Goal: Task Accomplishment & Management: Use online tool/utility

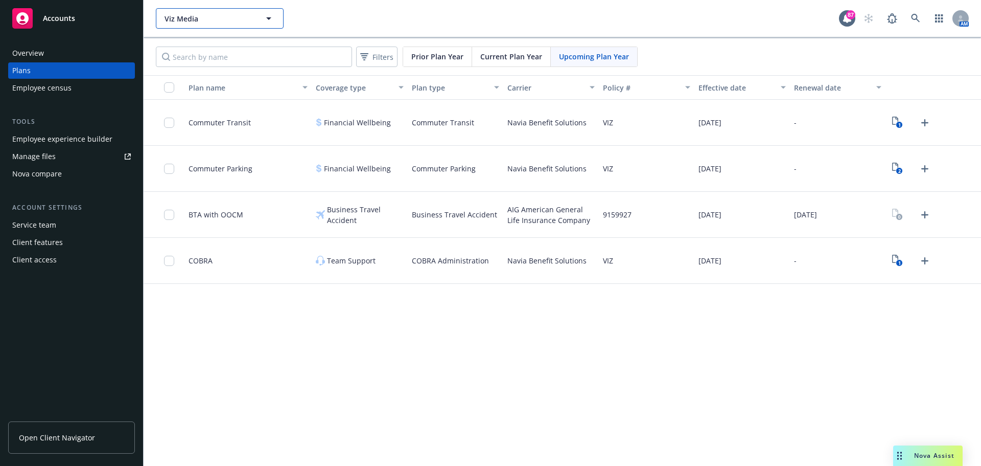
click at [214, 22] on span "Viz Media" at bounding box center [209, 18] width 88 height 11
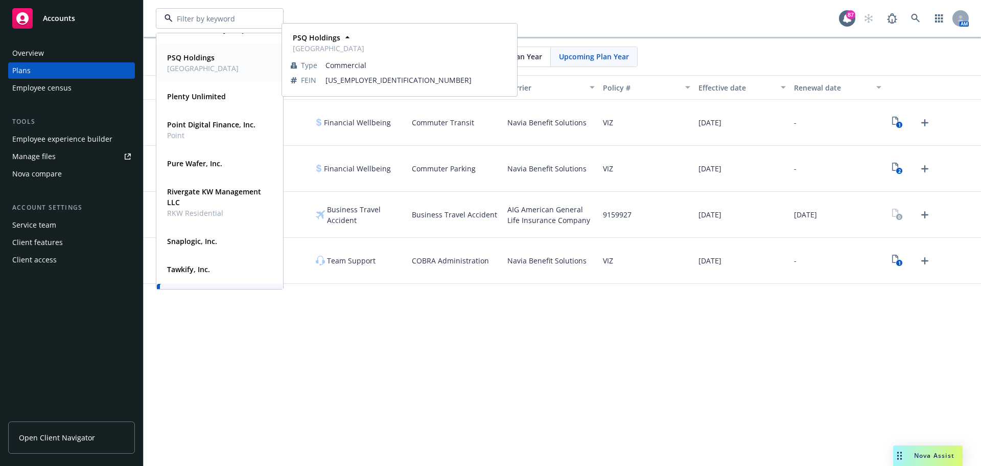
scroll to position [153, 0]
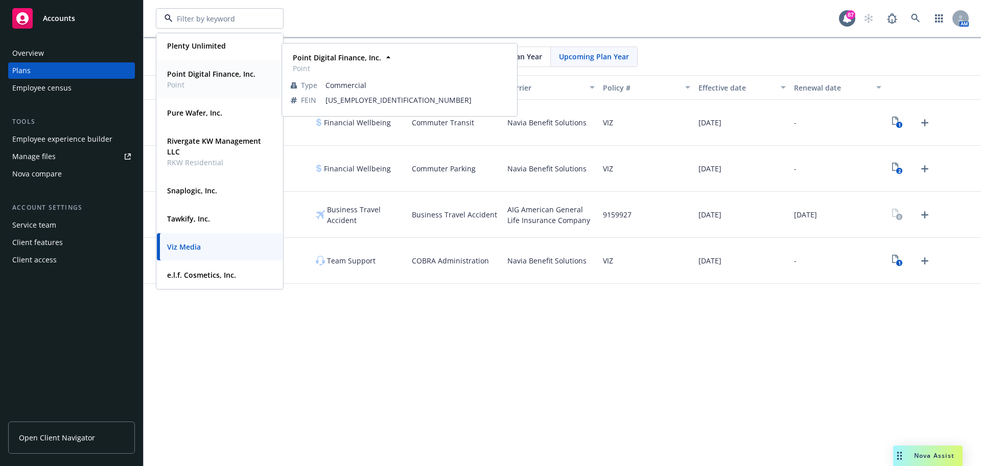
click at [187, 75] on strong "Point Digital Finance, Inc." at bounding box center [211, 74] width 88 height 10
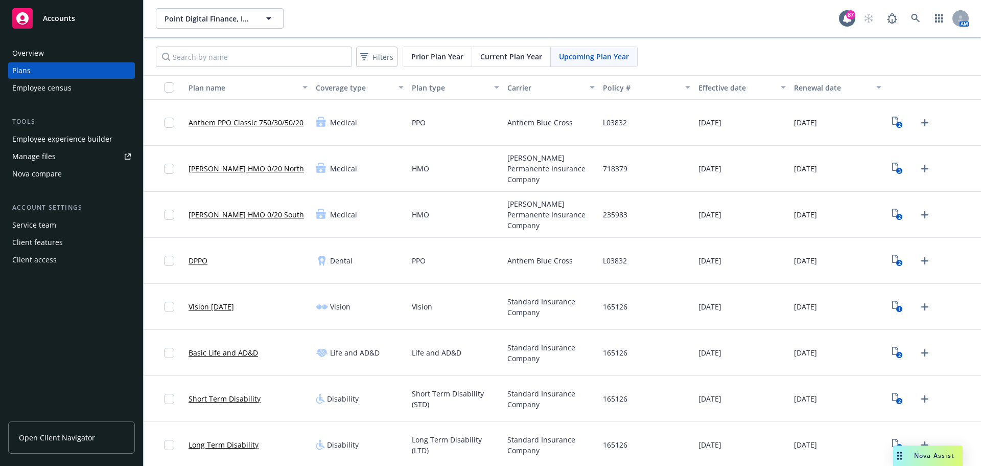
click at [56, 140] on div "Employee experience builder" at bounding box center [62, 139] width 100 height 16
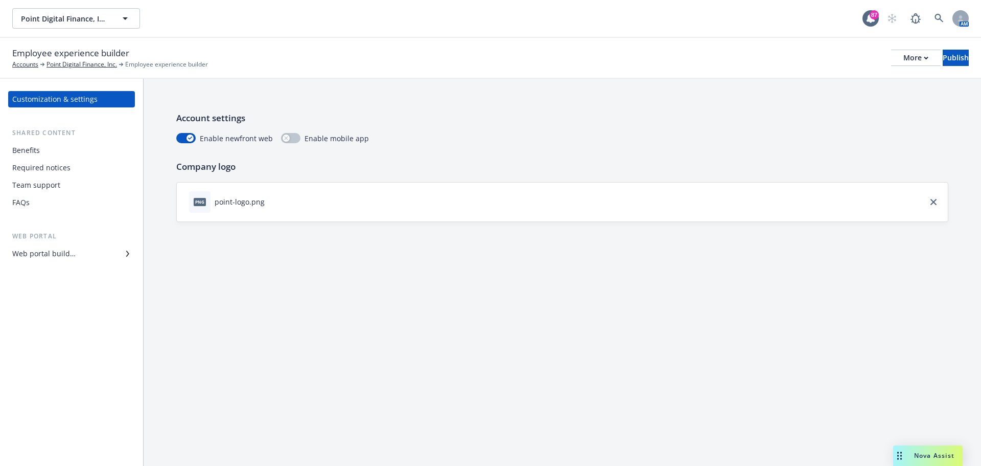
click at [84, 254] on div "Web portal builder" at bounding box center [71, 253] width 119 height 16
